Goal: Information Seeking & Learning: Learn about a topic

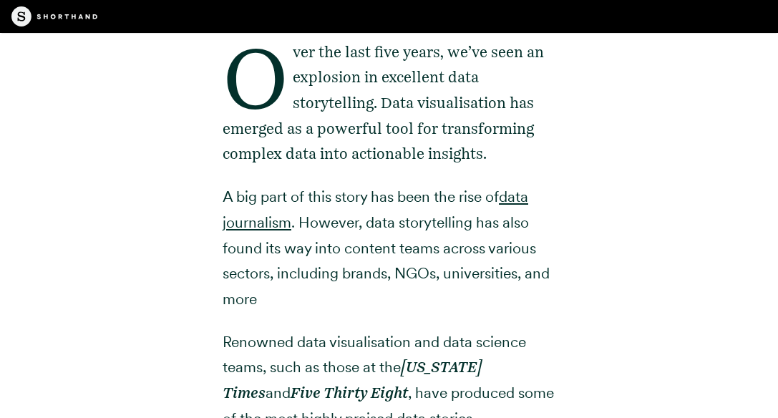
scroll to position [430, 0]
click at [256, 155] on p "Over the last five years, we’ve seen an explosion in excellent data storytellin…" at bounding box center [389, 102] width 333 height 127
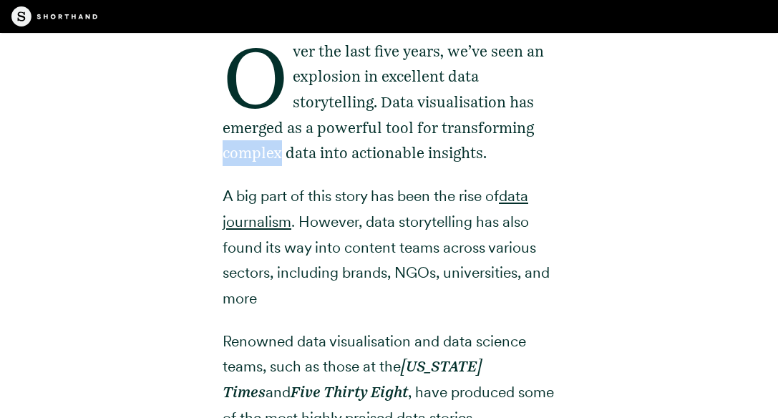
click at [256, 155] on p "Over the last five years, we’ve seen an explosion in excellent data storytellin…" at bounding box center [389, 102] width 333 height 127
click at [266, 173] on span "button" at bounding box center [266, 173] width 0 height 0
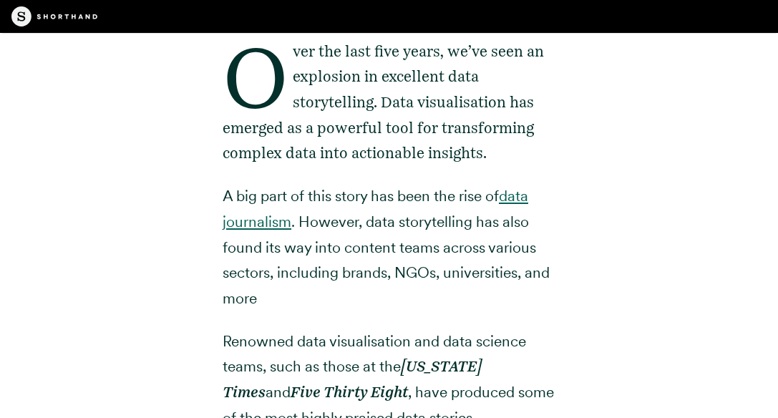
click at [265, 226] on link "data journalism" at bounding box center [376, 209] width 306 height 44
click at [350, 223] on p "A big part of this story has been the rise of data journalism . However, data s…" at bounding box center [389, 246] width 333 height 127
click at [426, 225] on p "A big part of this story has been the rise of data journalism . However, data s…" at bounding box center [389, 246] width 333 height 127
click at [389, 229] on p "A big part of this story has been the rise of data journalism . However, data s…" at bounding box center [389, 246] width 333 height 127
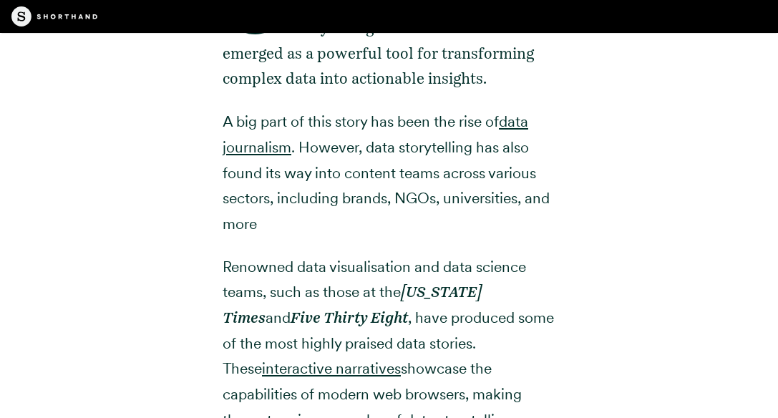
scroll to position [505, 0]
click at [261, 268] on p "Renowned data visualisation and data science teams, such as those at the [US_ST…" at bounding box center [389, 342] width 333 height 179
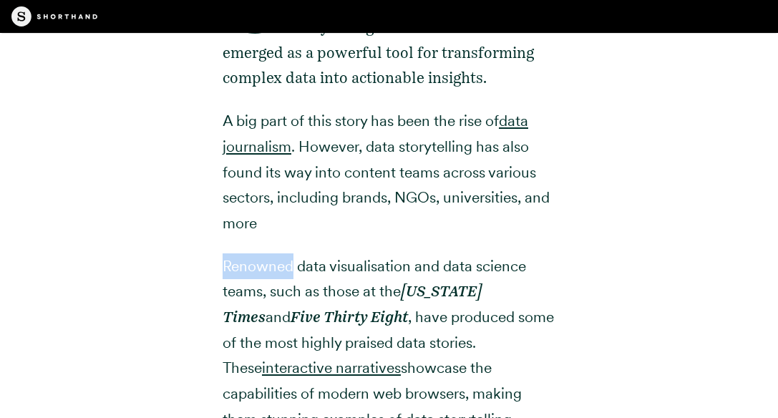
click at [261, 268] on p "Renowned data visualisation and data science teams, such as those at the [US_ST…" at bounding box center [389, 342] width 333 height 179
click at [272, 286] on span "button" at bounding box center [272, 286] width 0 height 0
click at [209, 265] on div "Over the last five years, we’ve seen an explosion in excellent data storytellin…" at bounding box center [389, 404] width 376 height 983
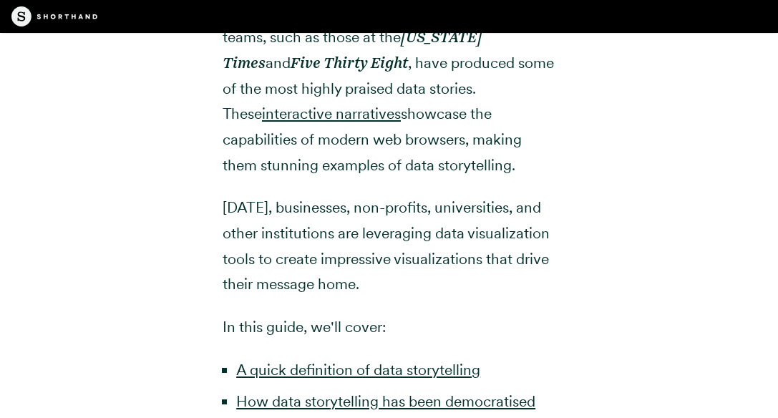
scroll to position [765, 0]
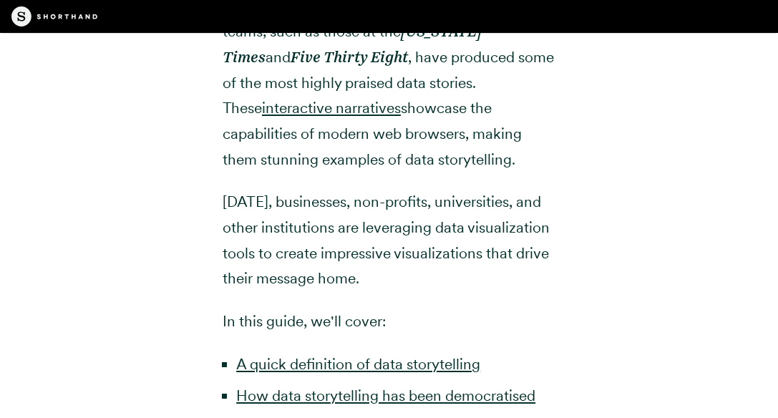
click at [383, 223] on p "[DATE], businesses, non-profits, universities, and other institutions are lever…" at bounding box center [389, 240] width 333 height 102
click at [393, 241] on span "button" at bounding box center [393, 241] width 0 height 0
click at [566, 273] on div "Over the last five years, we’ve seen an explosion in excellent data storytellin…" at bounding box center [389, 144] width 376 height 983
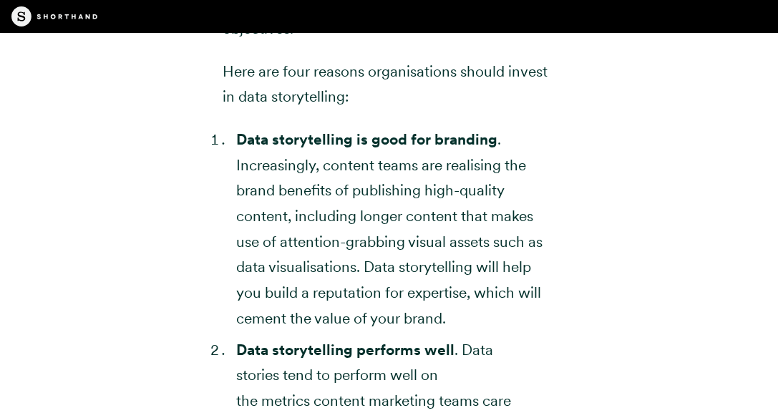
scroll to position [4246, 0]
